Goal: Information Seeking & Learning: Learn about a topic

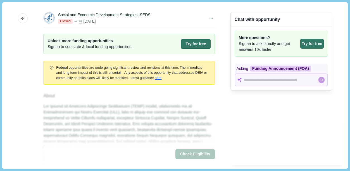
click at [265, 118] on div "Chat with opportunity More questions? Sign-in to ask directly and get answers 1…" at bounding box center [282, 85] width 102 height 159
click at [300, 120] on div "Chat with opportunity More questions? Sign-in to ask directly and get answers 1…" at bounding box center [282, 85] width 102 height 159
click at [23, 18] on icon "button" at bounding box center [22, 18] width 3 height 3
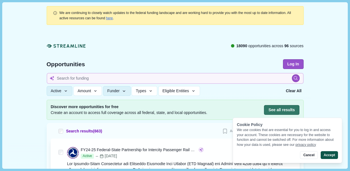
click at [333, 154] on button "Accept" at bounding box center [329, 155] width 17 height 8
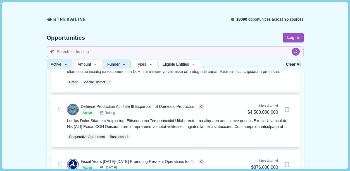
scroll to position [65, 0]
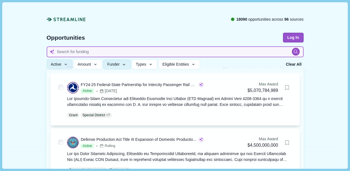
click at [113, 53] on input at bounding box center [175, 51] width 257 height 11
